Goal: Navigation & Orientation: Find specific page/section

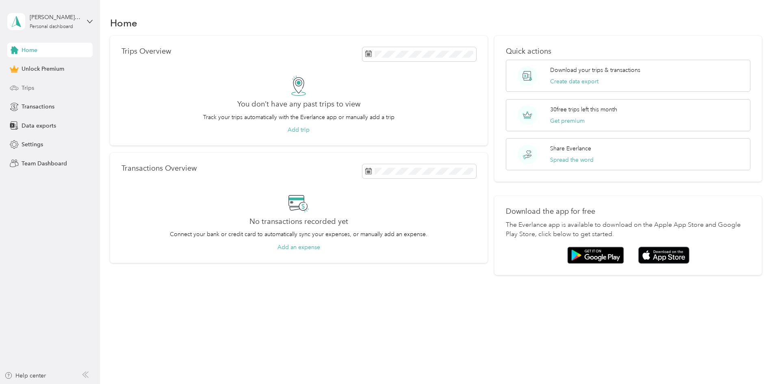
click at [28, 87] on span "Trips" at bounding box center [28, 88] width 13 height 9
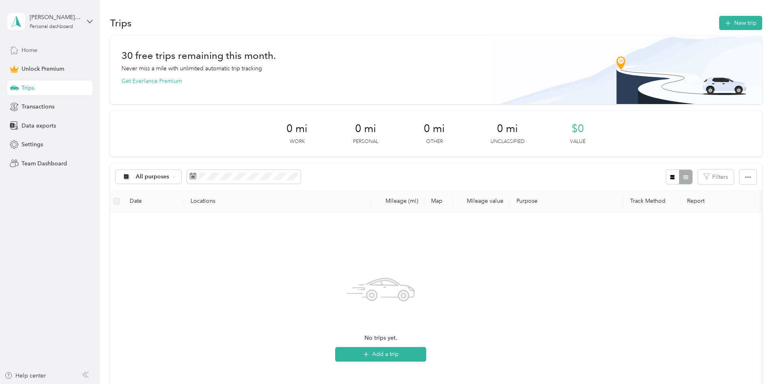
click at [37, 50] on span "Home" at bounding box center [30, 50] width 16 height 9
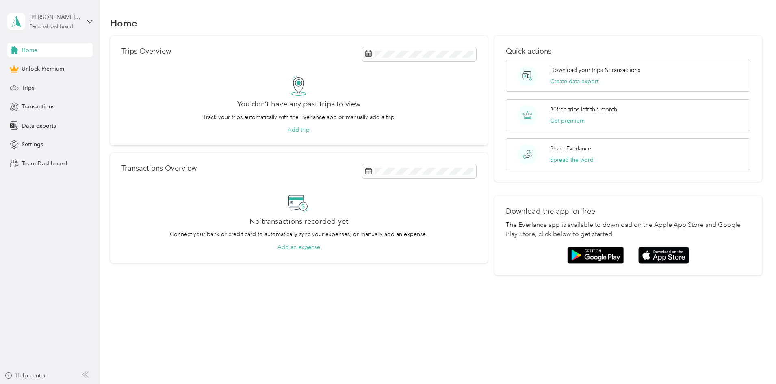
click at [62, 24] on div "Personal dashboard" at bounding box center [51, 26] width 43 height 5
click at [33, 69] on div "Log out" at bounding box center [116, 65] width 206 height 14
